Goal: Information Seeking & Learning: Check status

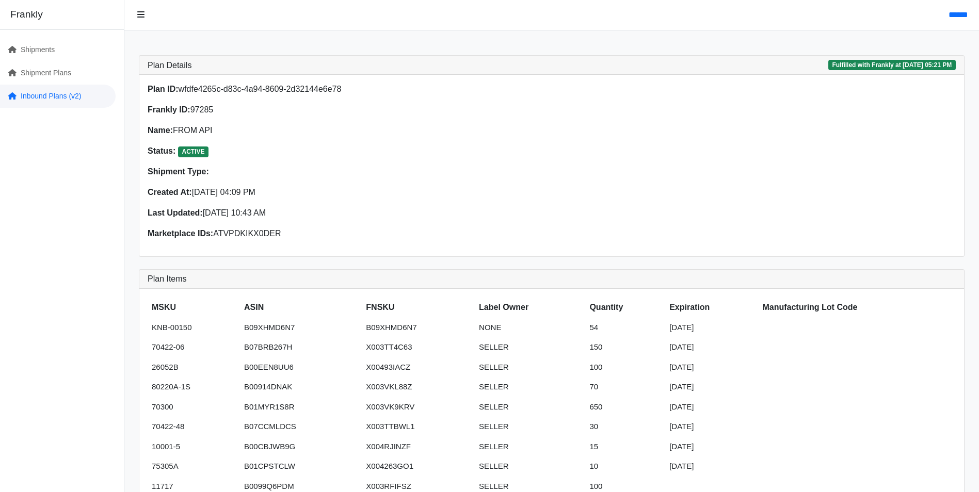
click at [64, 98] on link "Inbound Plans (v2)" at bounding box center [58, 96] width 116 height 23
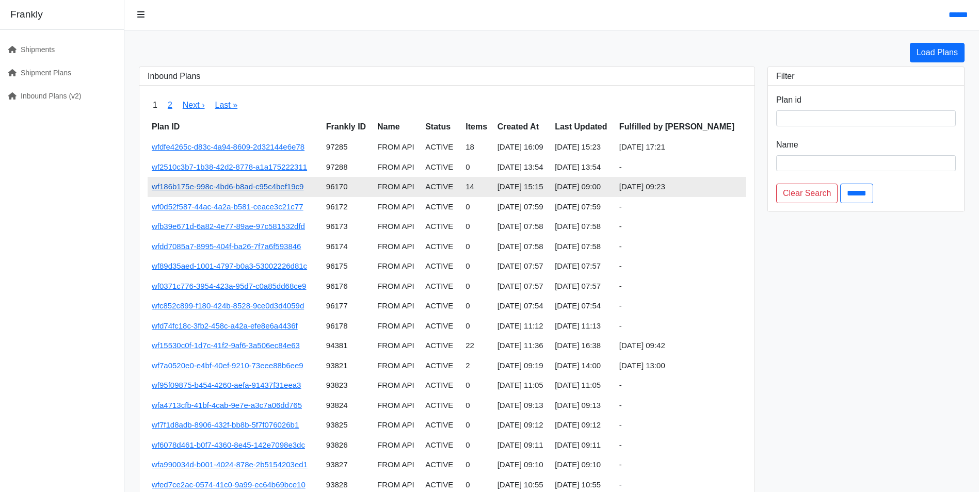
click at [244, 186] on link "wf186b175e-998c-4bd6-b8ad-c95c4bef19c9" at bounding box center [228, 186] width 152 height 9
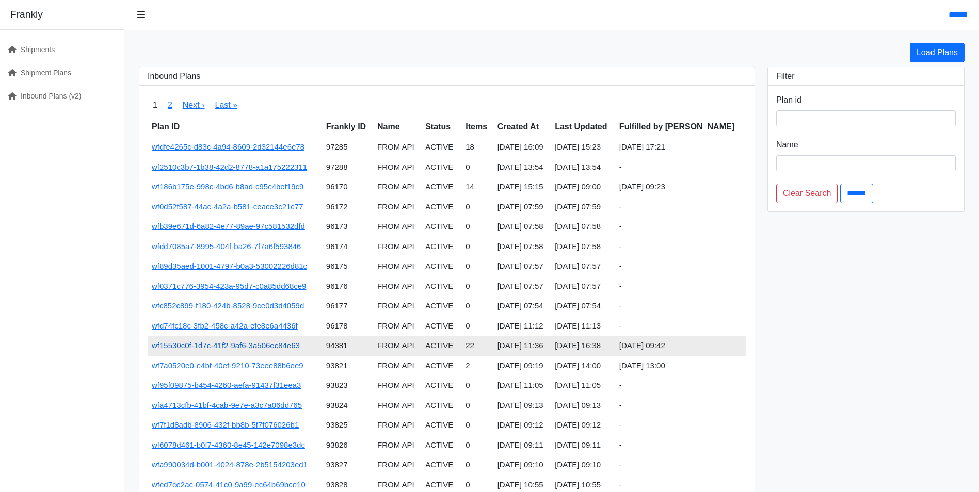
click at [237, 349] on link "wf15530c0f-1d7c-41f2-9af6-3a506ec84e63" at bounding box center [226, 345] width 148 height 9
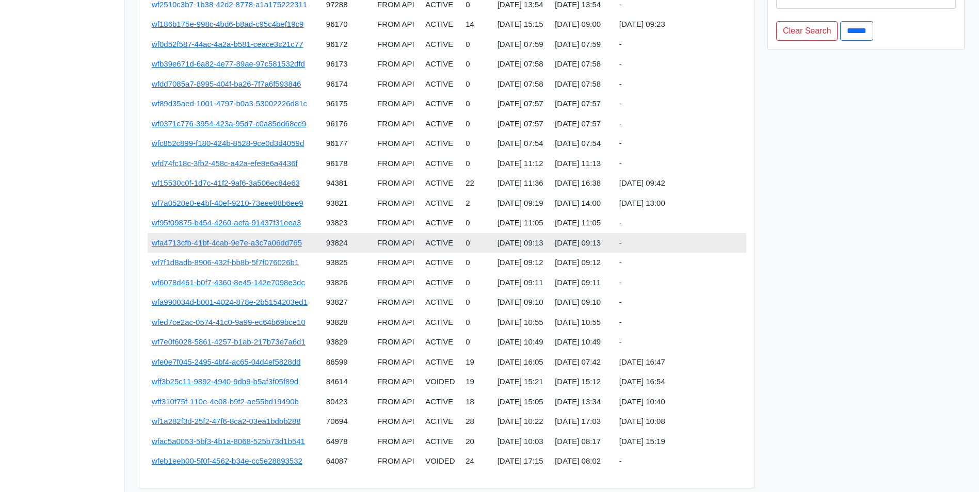
scroll to position [184, 0]
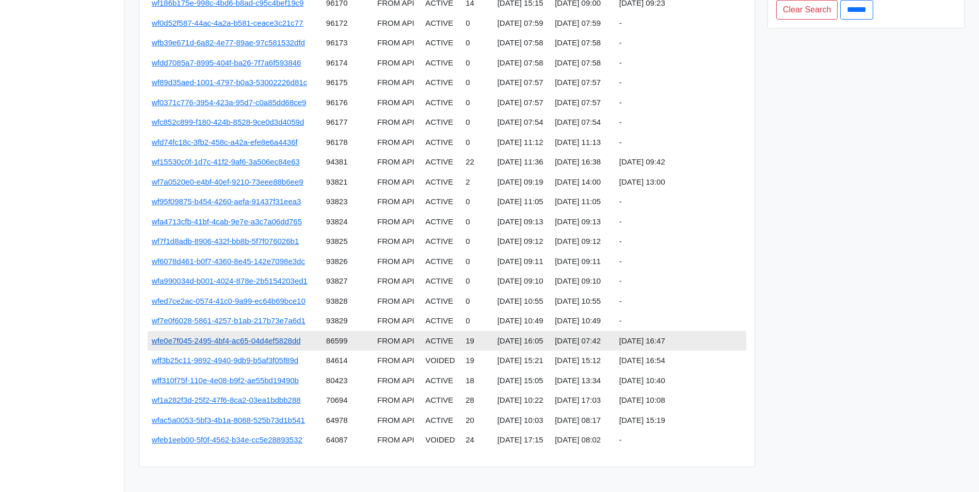
click at [251, 342] on link "wfe0e7f045-2495-4bf4-ac65-04d4ef5828dd" at bounding box center [226, 340] width 149 height 9
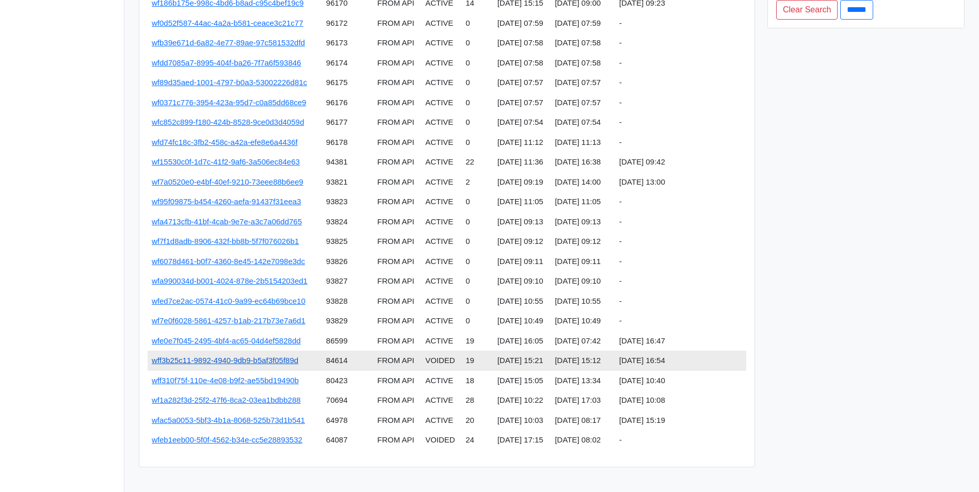
click at [240, 362] on link "wff3b25c11-9892-4940-9db9-b5af3f05f89d" at bounding box center [225, 360] width 147 height 9
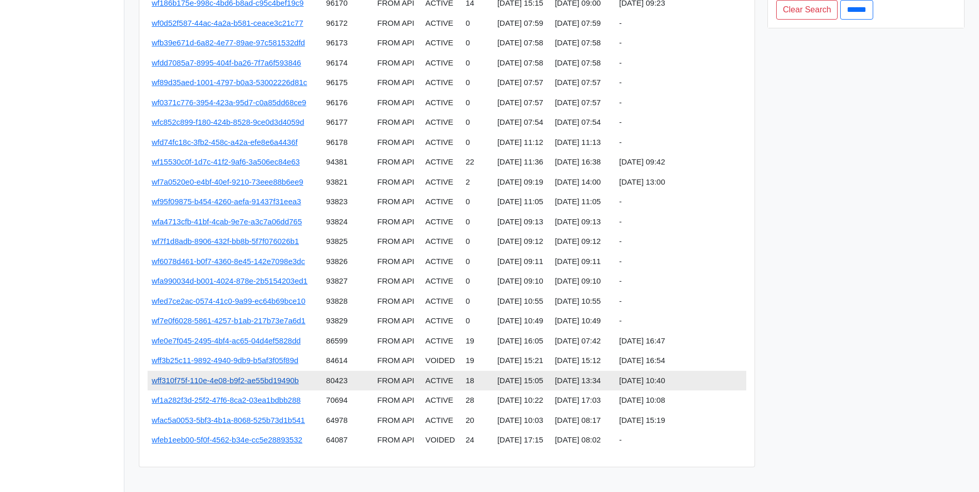
click at [277, 381] on link "wff310f75f-110e-4e08-b9f2-ae55bd19490b" at bounding box center [225, 380] width 147 height 9
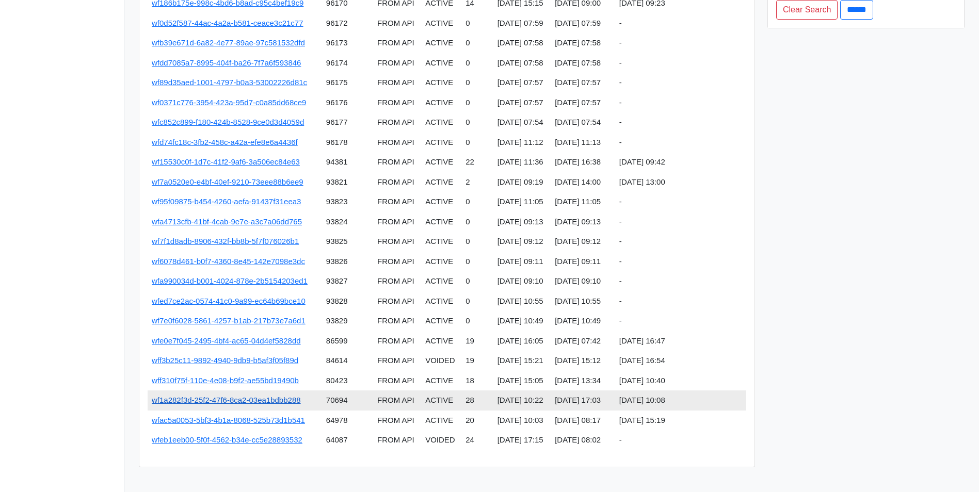
click at [285, 402] on link "wf1a282f3d-25f2-47f6-8ca2-03ea1bdbb288" at bounding box center [226, 400] width 149 height 9
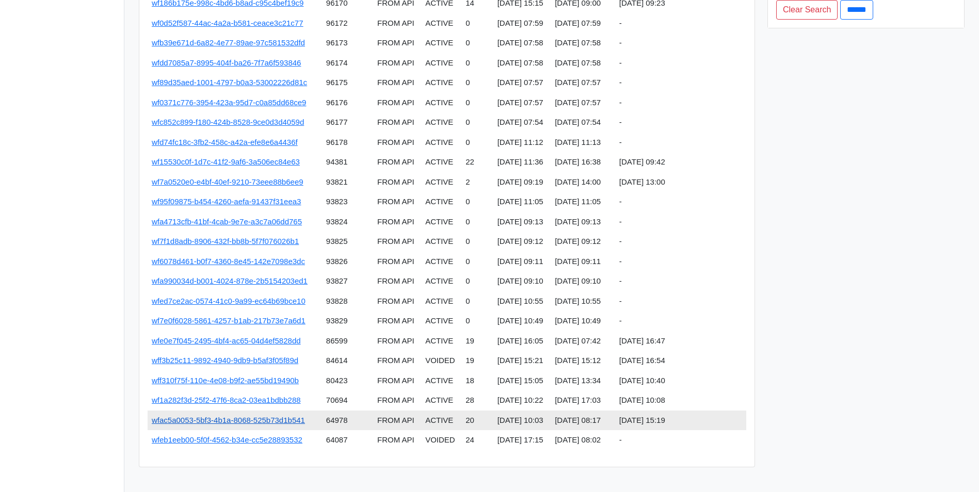
click at [284, 418] on link "wfac5a0053-5bf3-4b1a-8068-525b73d1b541" at bounding box center [228, 420] width 153 height 9
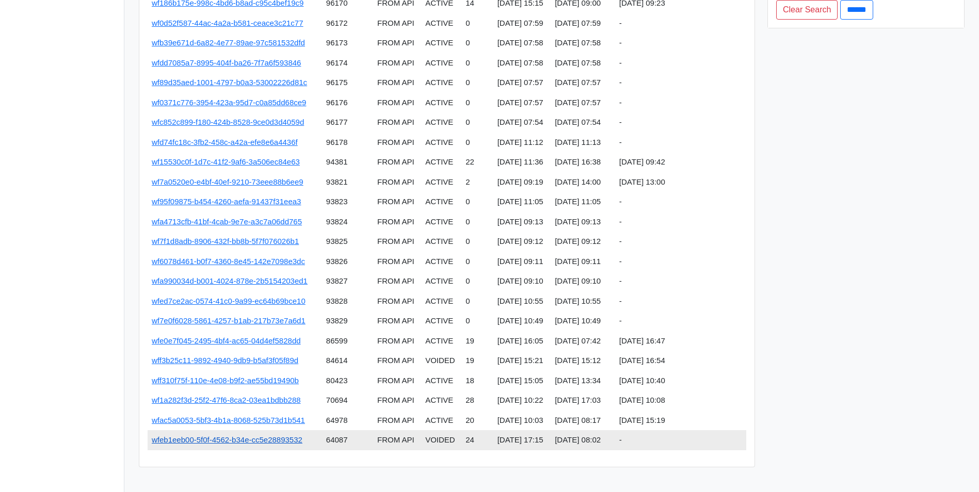
click at [290, 440] on link "wfeb1eeb00-5f0f-4562-b34e-cc5e28893532" at bounding box center [227, 439] width 151 height 9
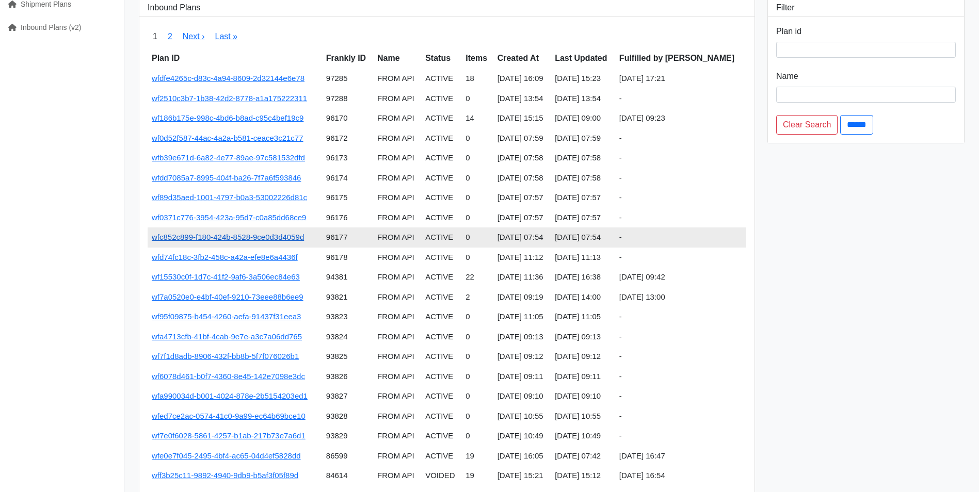
scroll to position [0, 0]
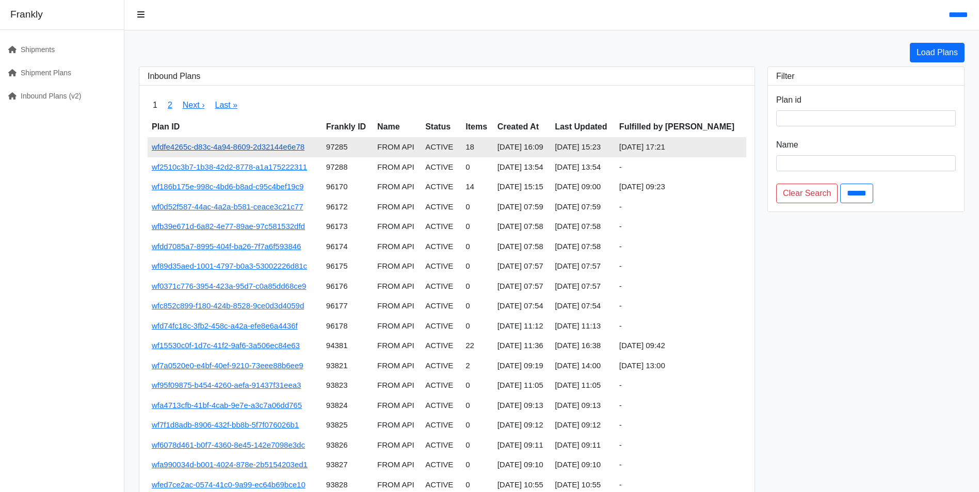
click at [242, 149] on link "wfdfe4265c-d83c-4a94-8609-2d32144e6e78" at bounding box center [228, 146] width 153 height 9
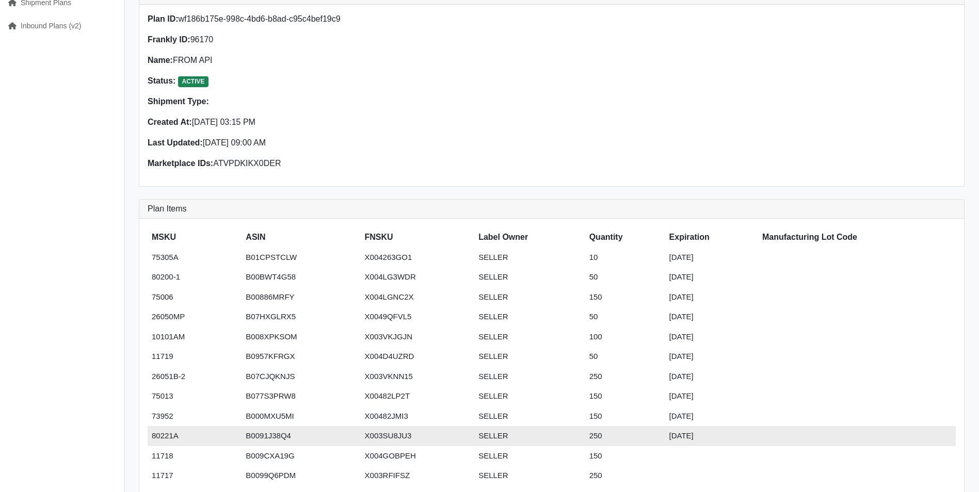
scroll to position [52, 0]
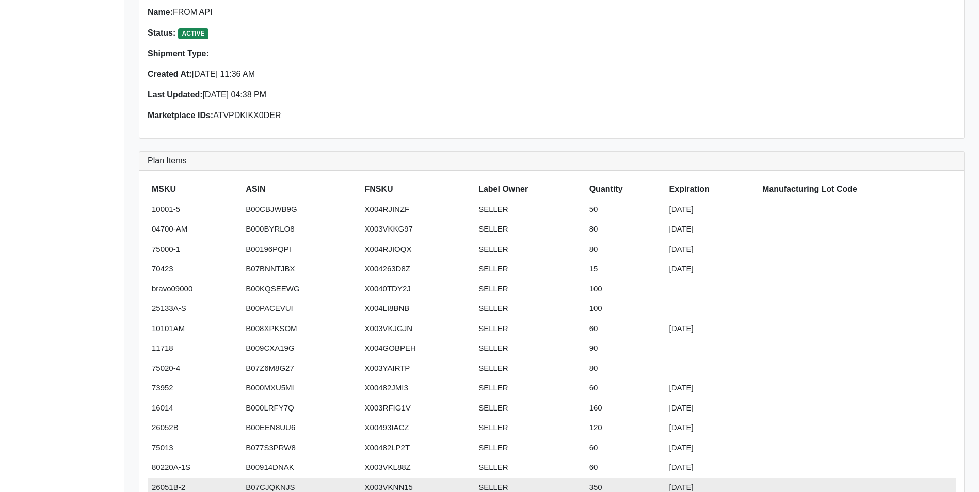
scroll to position [103, 0]
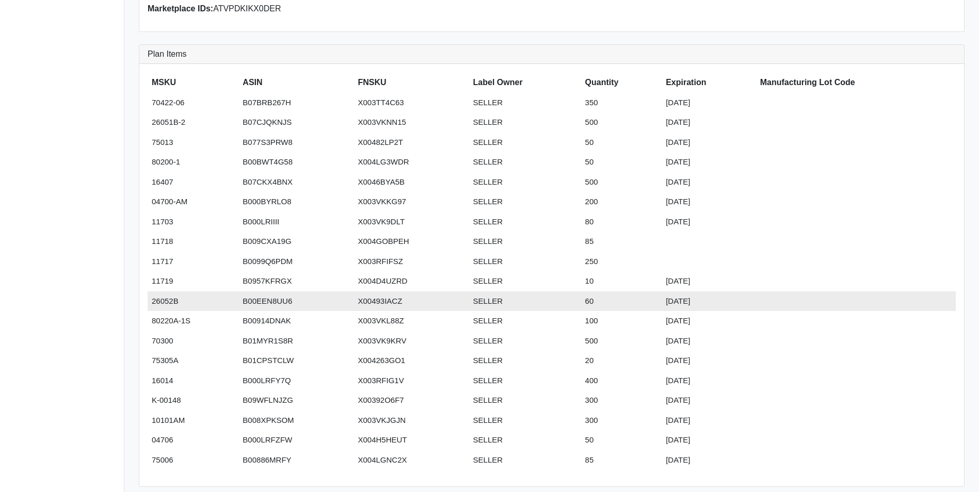
scroll to position [206, 0]
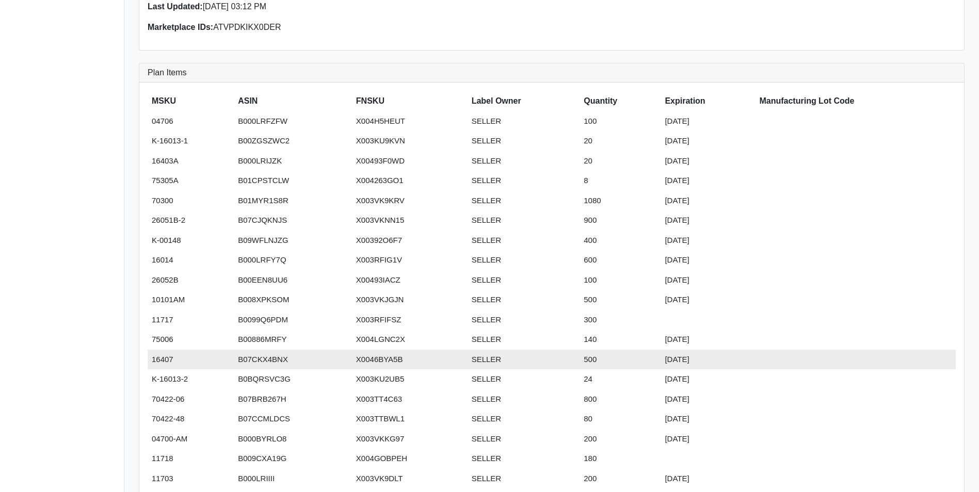
scroll to position [155, 0]
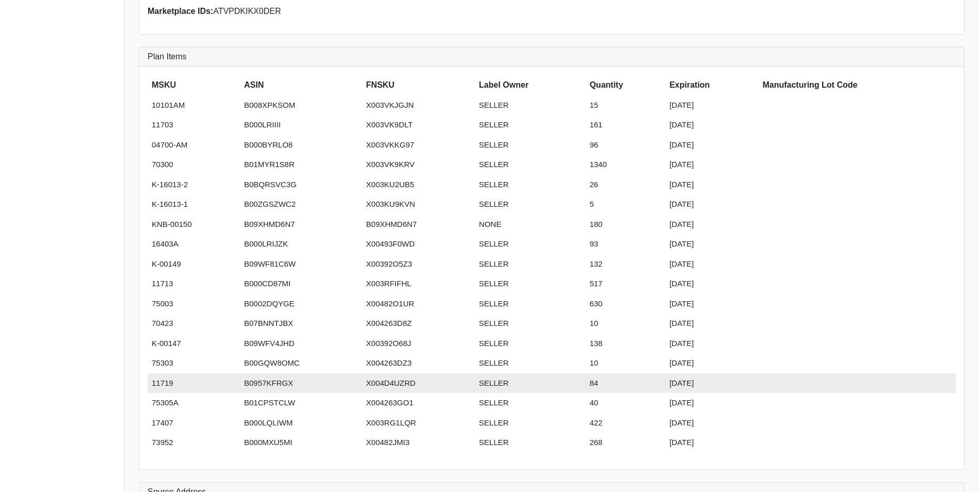
scroll to position [206, 0]
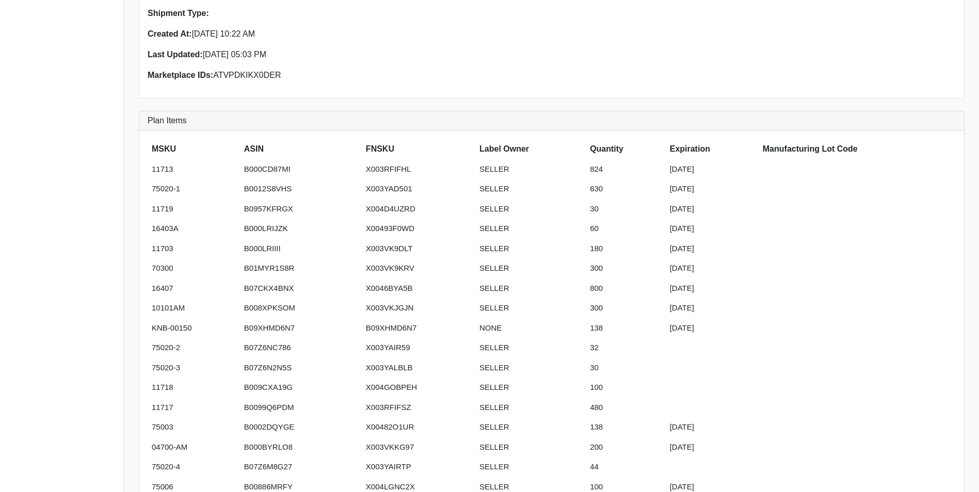
scroll to position [155, 0]
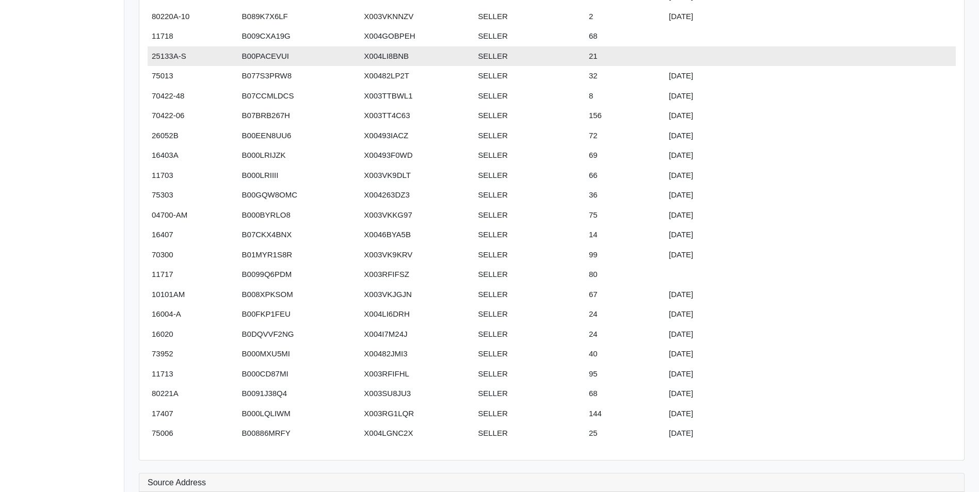
scroll to position [413, 0]
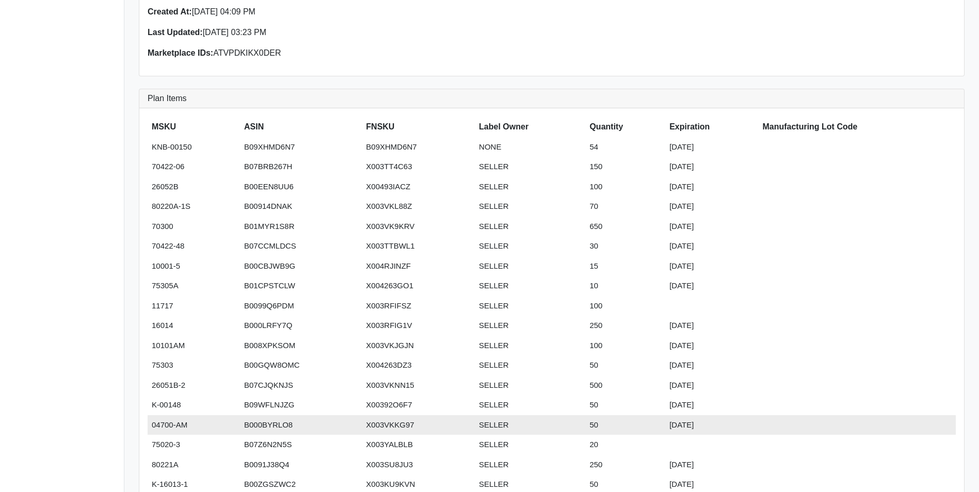
scroll to position [206, 0]
